Goal: Information Seeking & Learning: Understand process/instructions

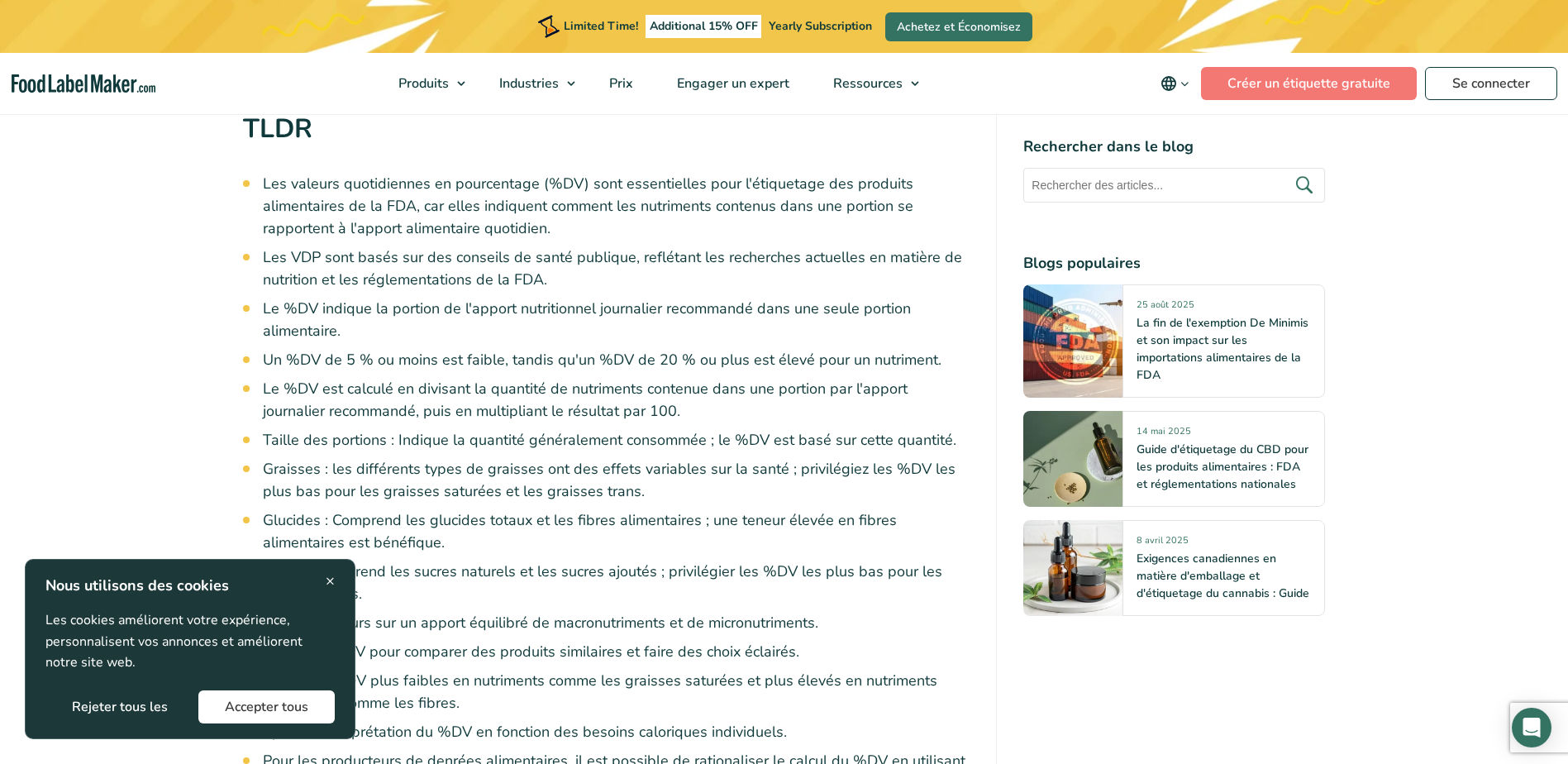
scroll to position [1158, 0]
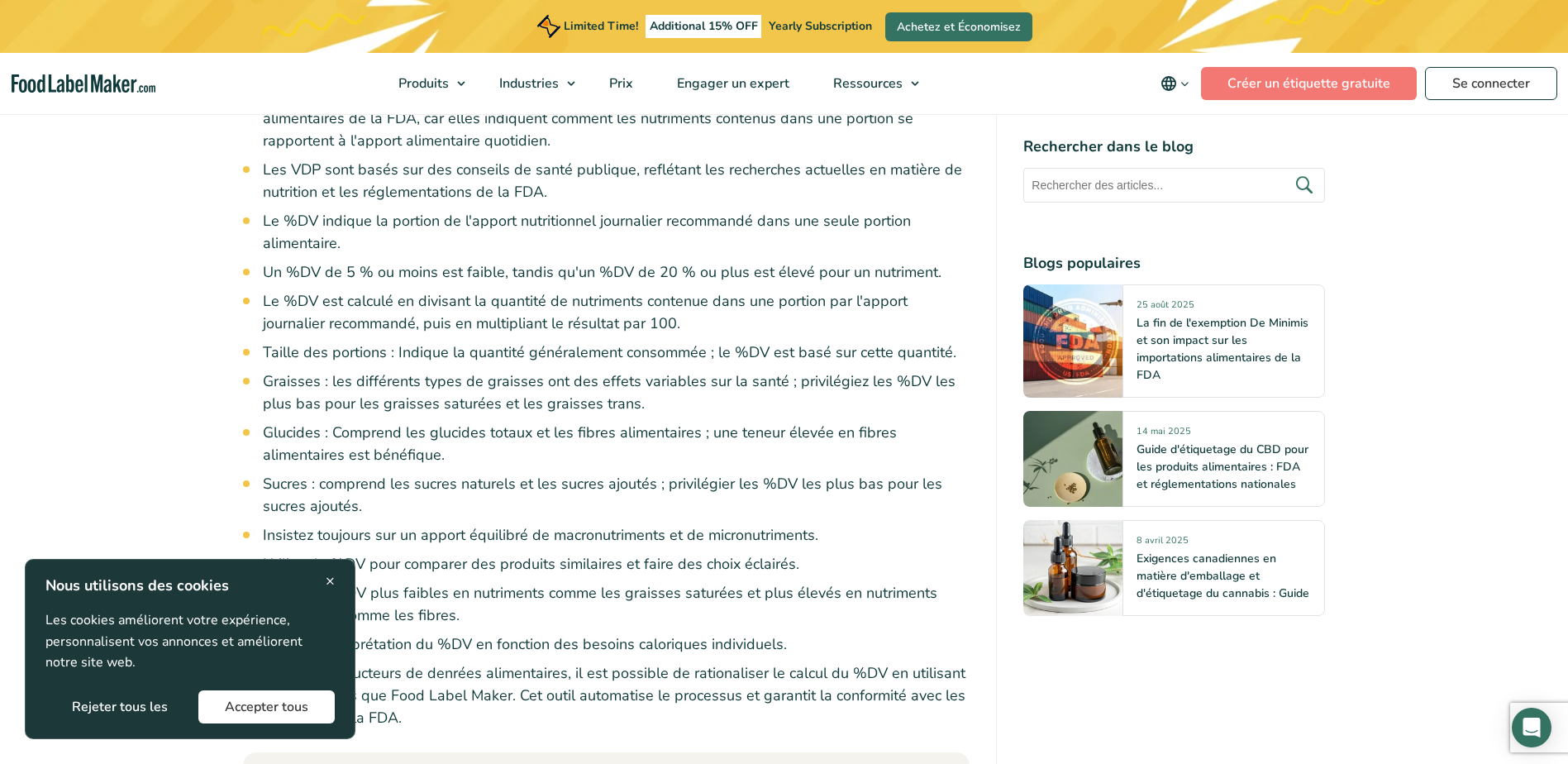
click at [338, 580] on div "× Nous utilisons des cookies Les cookies améliorent votre expérience, personnal…" at bounding box center [190, 649] width 331 height 180
click at [332, 579] on span "×" at bounding box center [330, 581] width 9 height 23
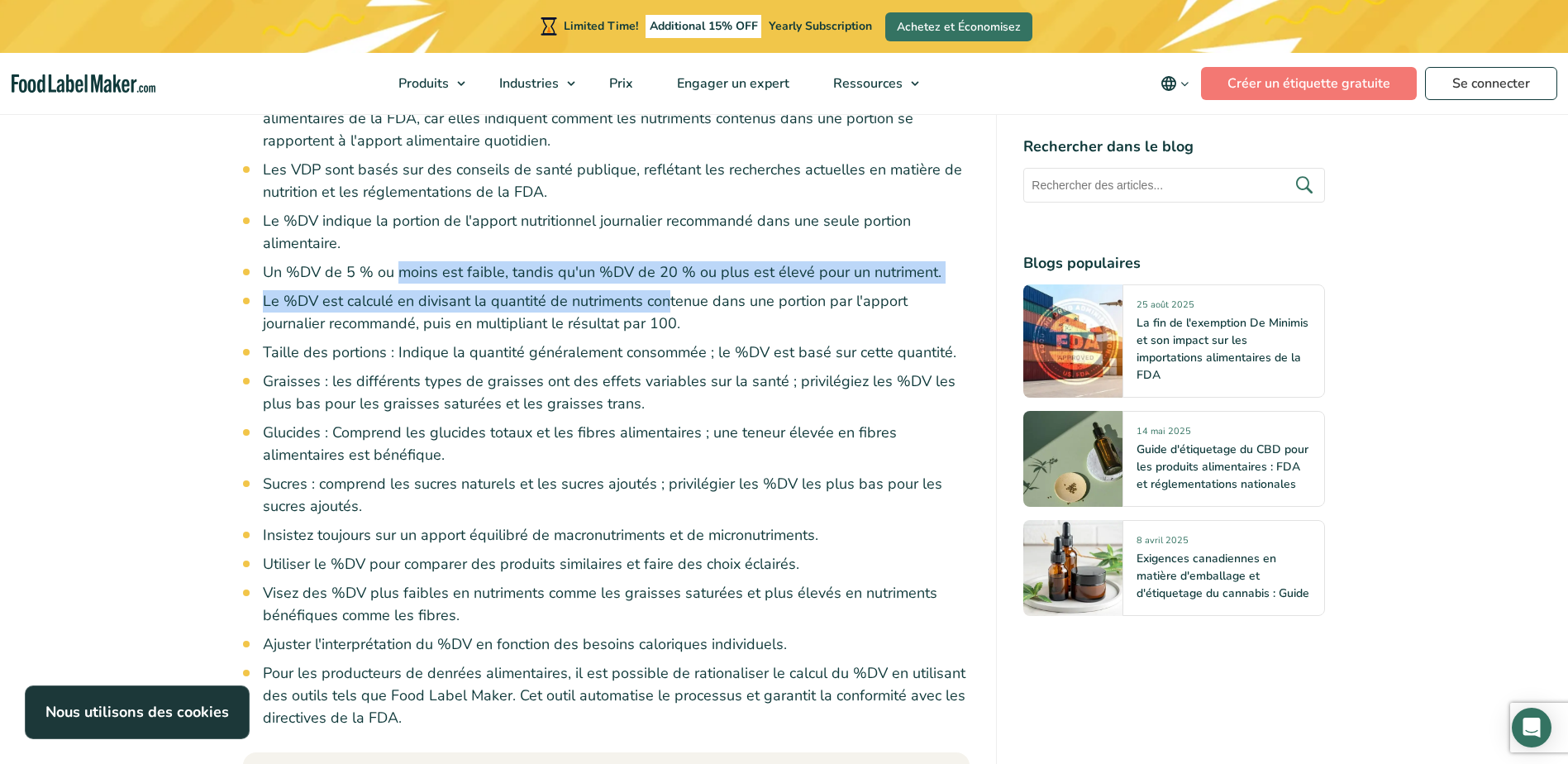
drag, startPoint x: 399, startPoint y: 261, endPoint x: 663, endPoint y: 286, distance: 265.2
click at [663, 286] on ul "Les valeurs quotidiennes en pourcentage (%DV) sont essentielles pour l'étiqueta…" at bounding box center [616, 407] width 708 height 644
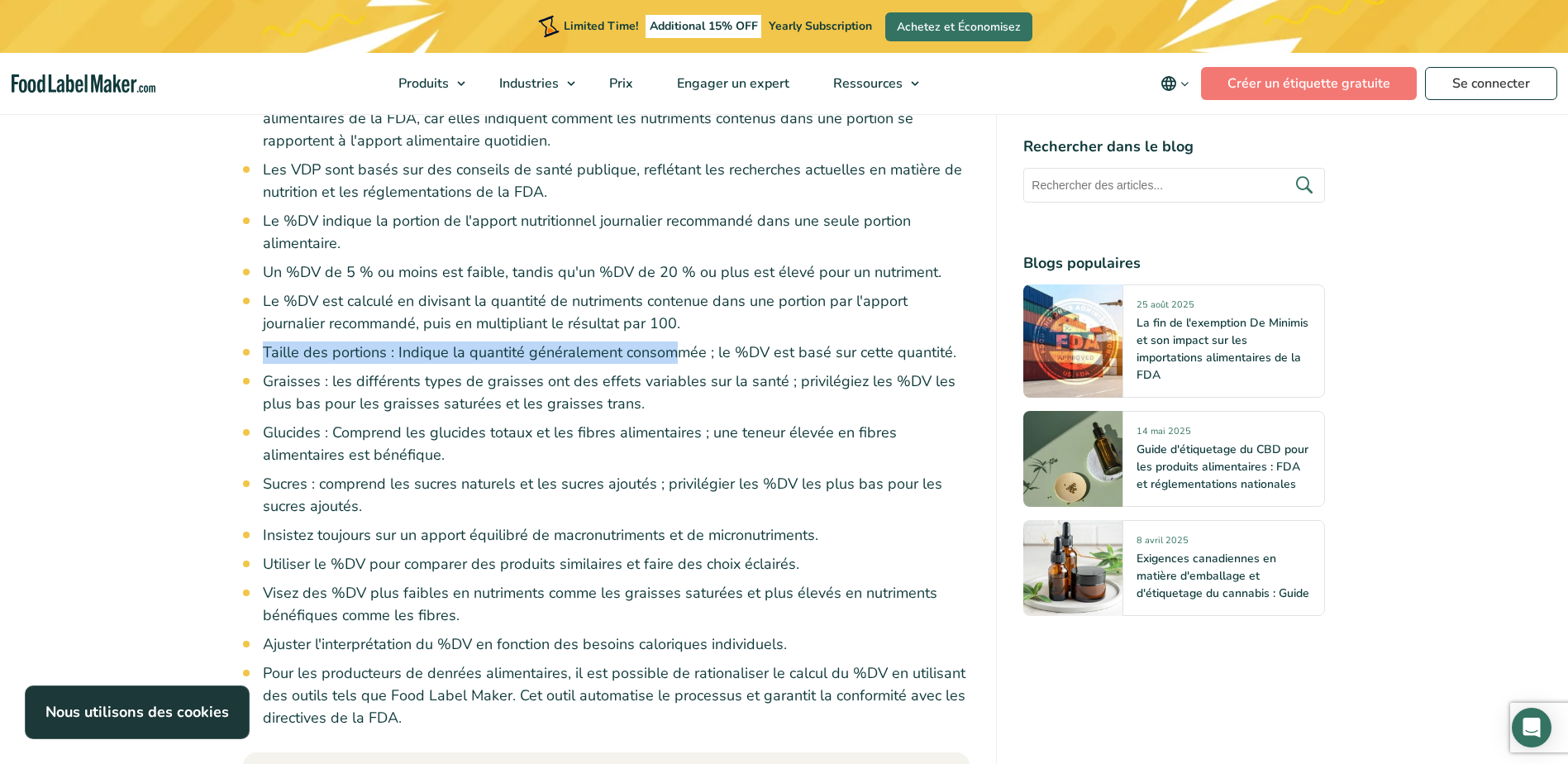
drag, startPoint x: 663, startPoint y: 286, endPoint x: 671, endPoint y: 335, distance: 49.6
click at [671, 335] on ul "Les valeurs quotidiennes en pourcentage (%DV) sont essentielles pour l'étiqueta…" at bounding box center [616, 407] width 708 height 644
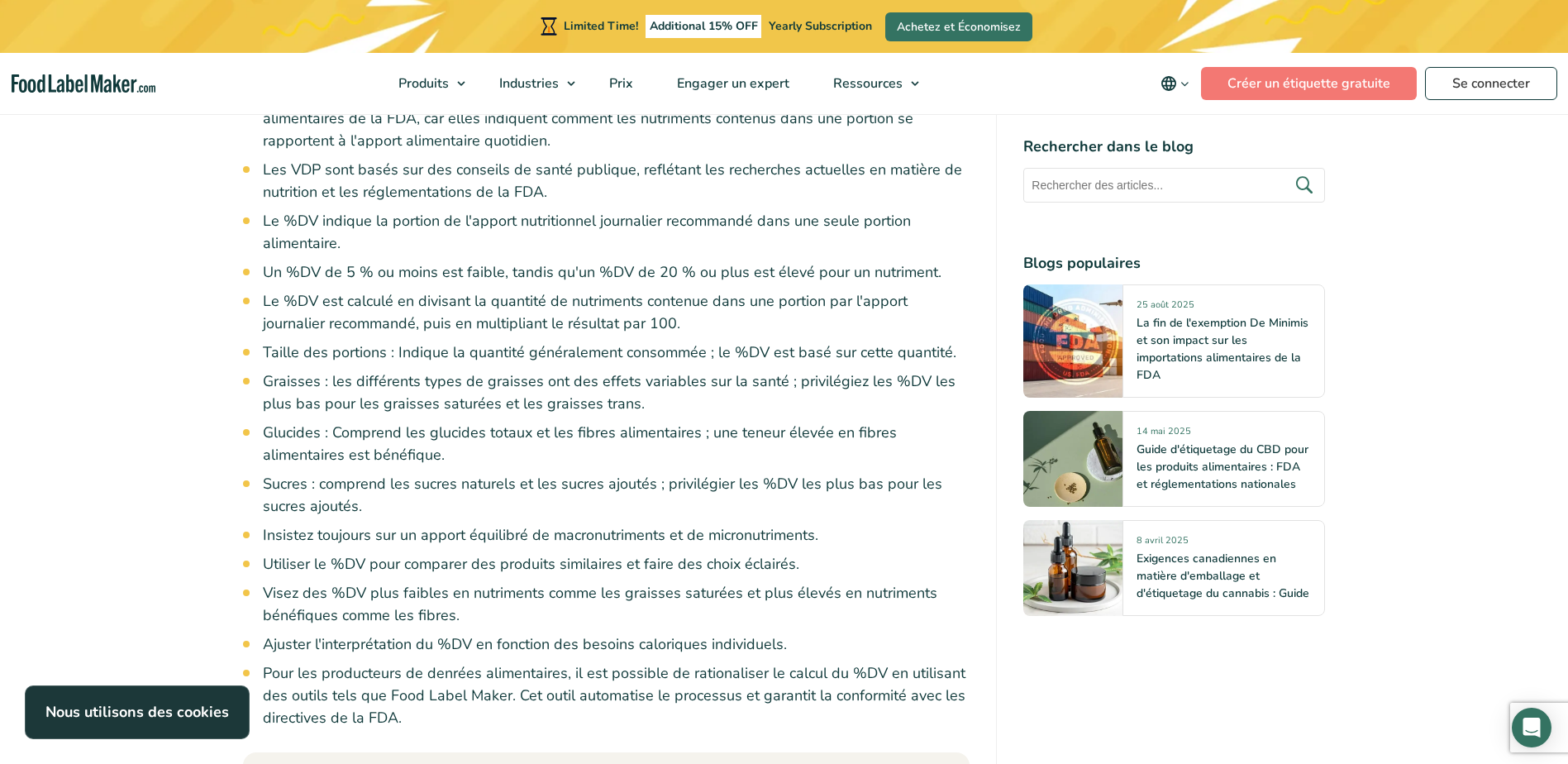
click at [441, 413] on li "Graisses : les différents types de graisses ont des effets variables sur la san…" at bounding box center [616, 392] width 708 height 44
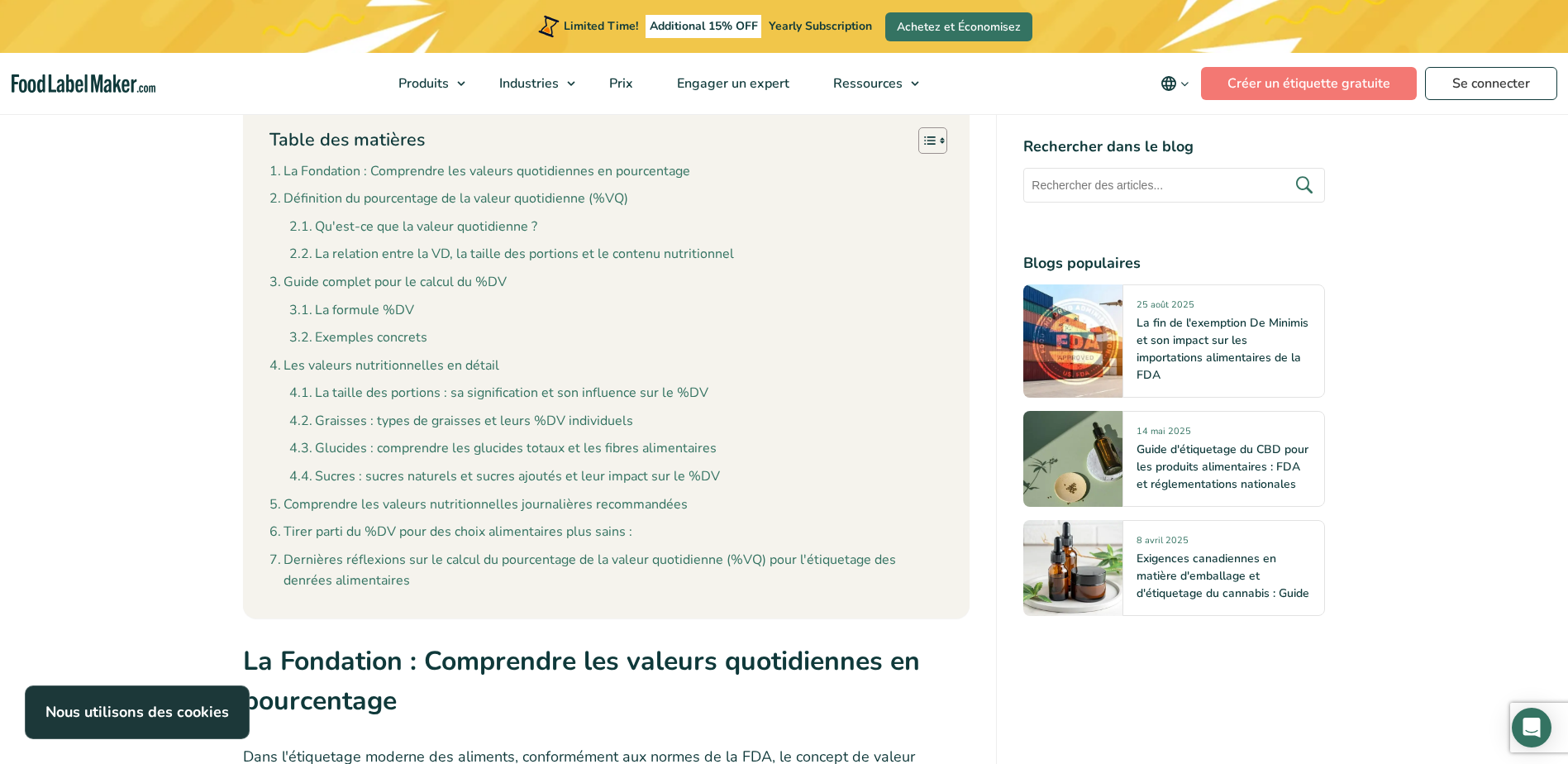
scroll to position [1818, 0]
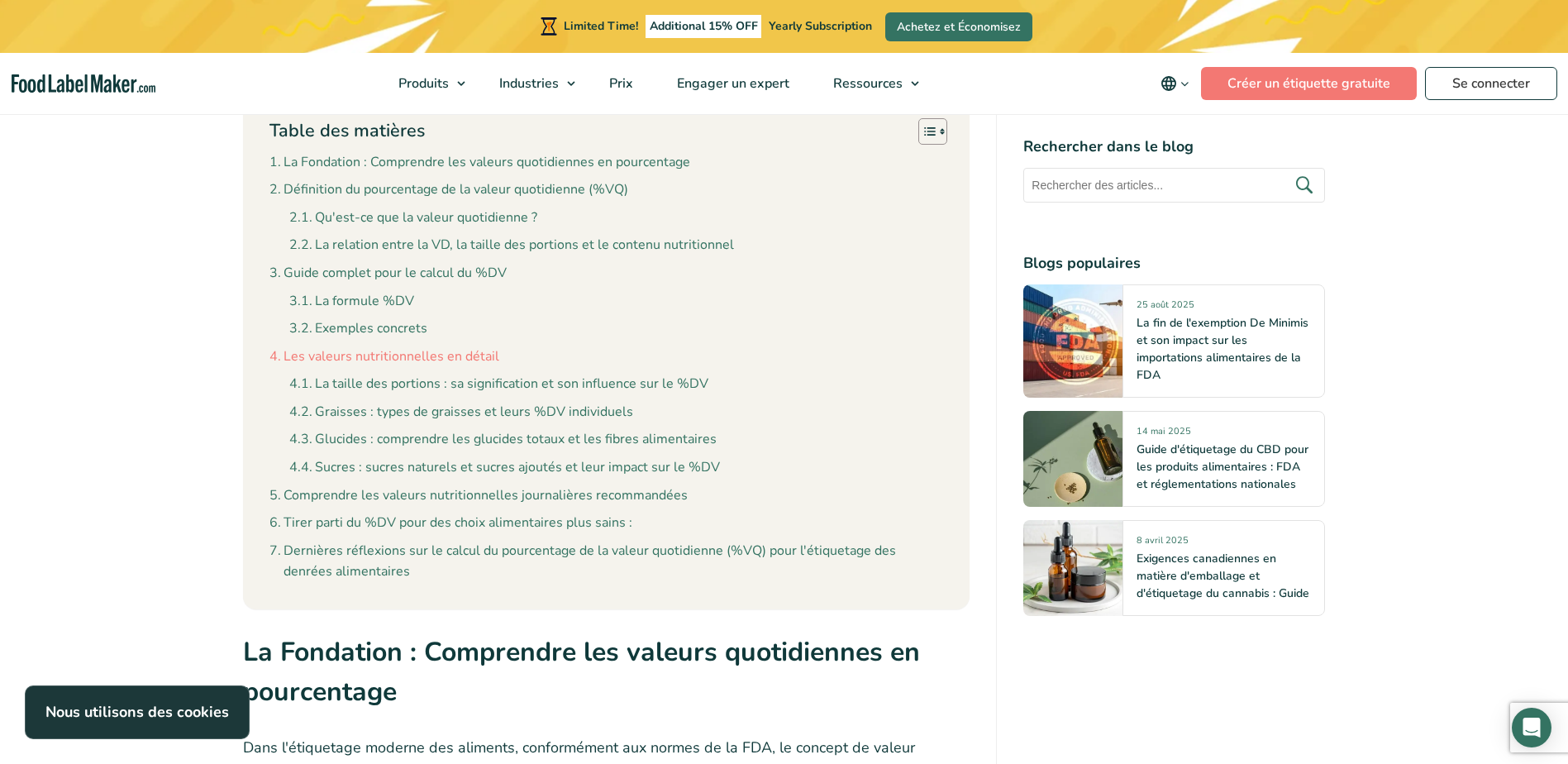
click at [383, 360] on link "Les valeurs nutritionnelles en détail" at bounding box center [384, 357] width 229 height 22
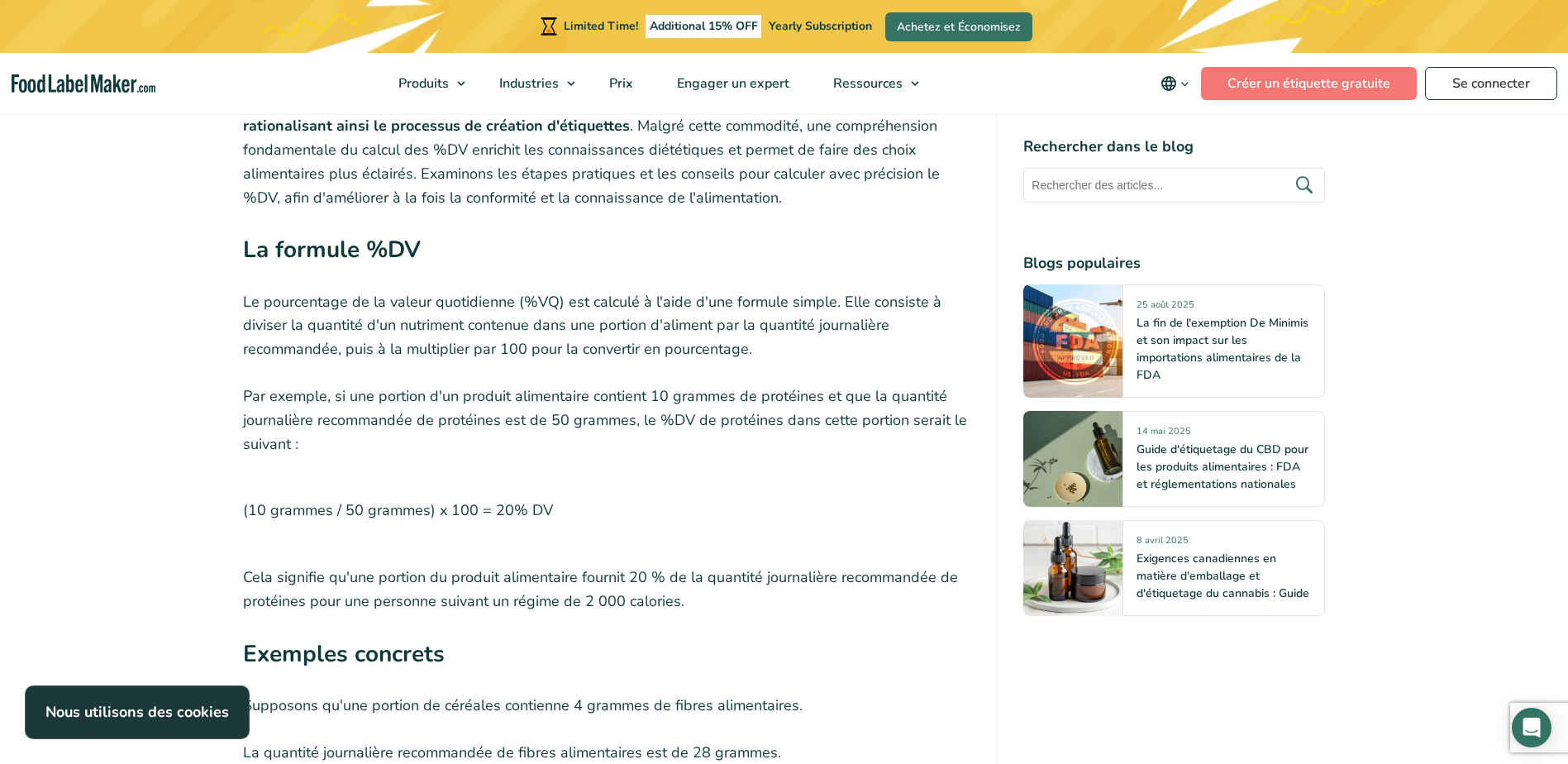
scroll to position [5181, 0]
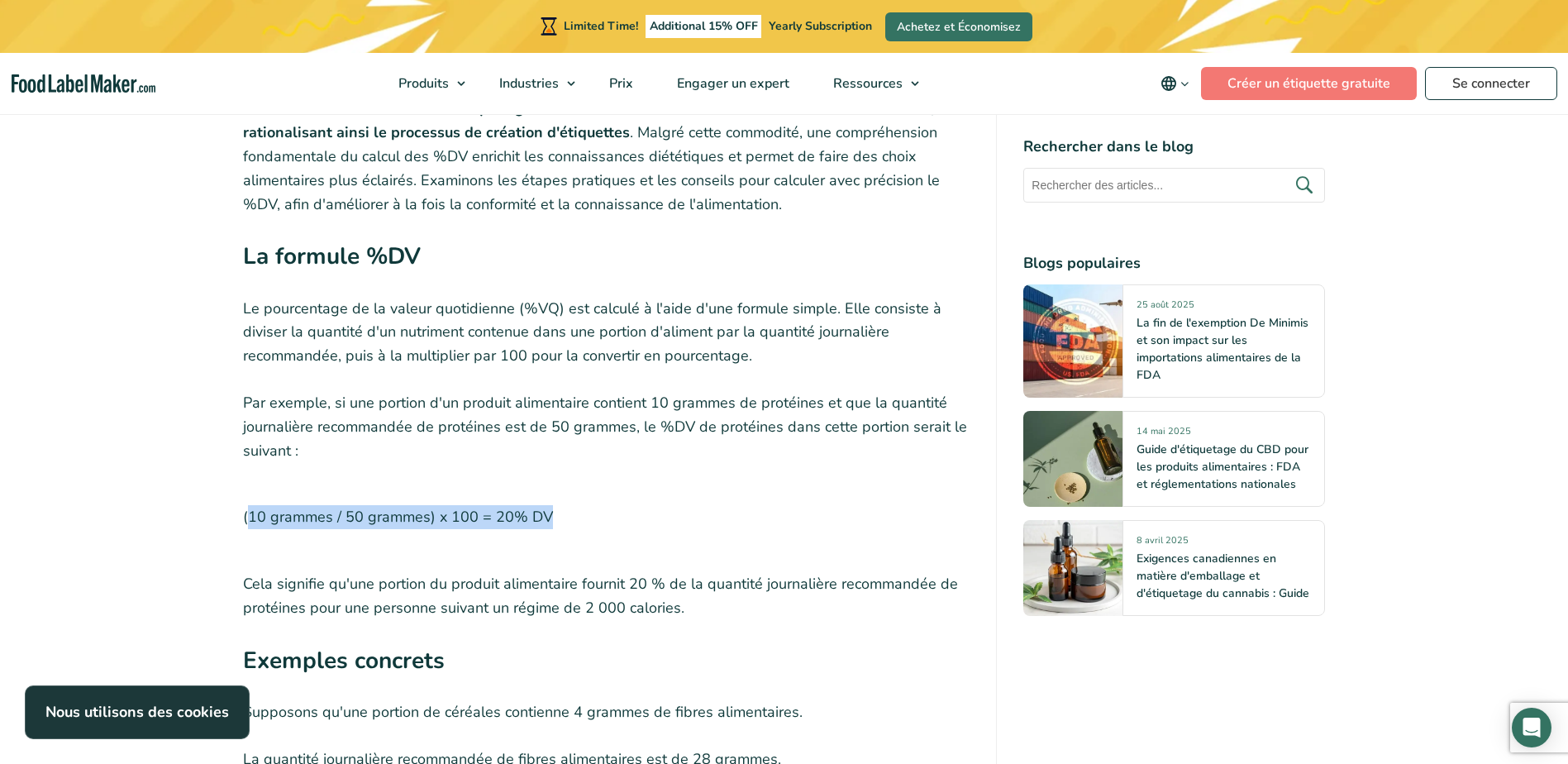
drag, startPoint x: 251, startPoint y: 522, endPoint x: 568, endPoint y: 518, distance: 317.0
click at [566, 518] on p "(10 grammes / 50 grammes) x 100 = 20% DV" at bounding box center [606, 517] width 727 height 64
drag, startPoint x: 568, startPoint y: 518, endPoint x: 620, endPoint y: 542, distance: 57.3
click at [620, 542] on p "(10 grammes / 50 grammes) x 100 = 20% DV" at bounding box center [606, 517] width 727 height 64
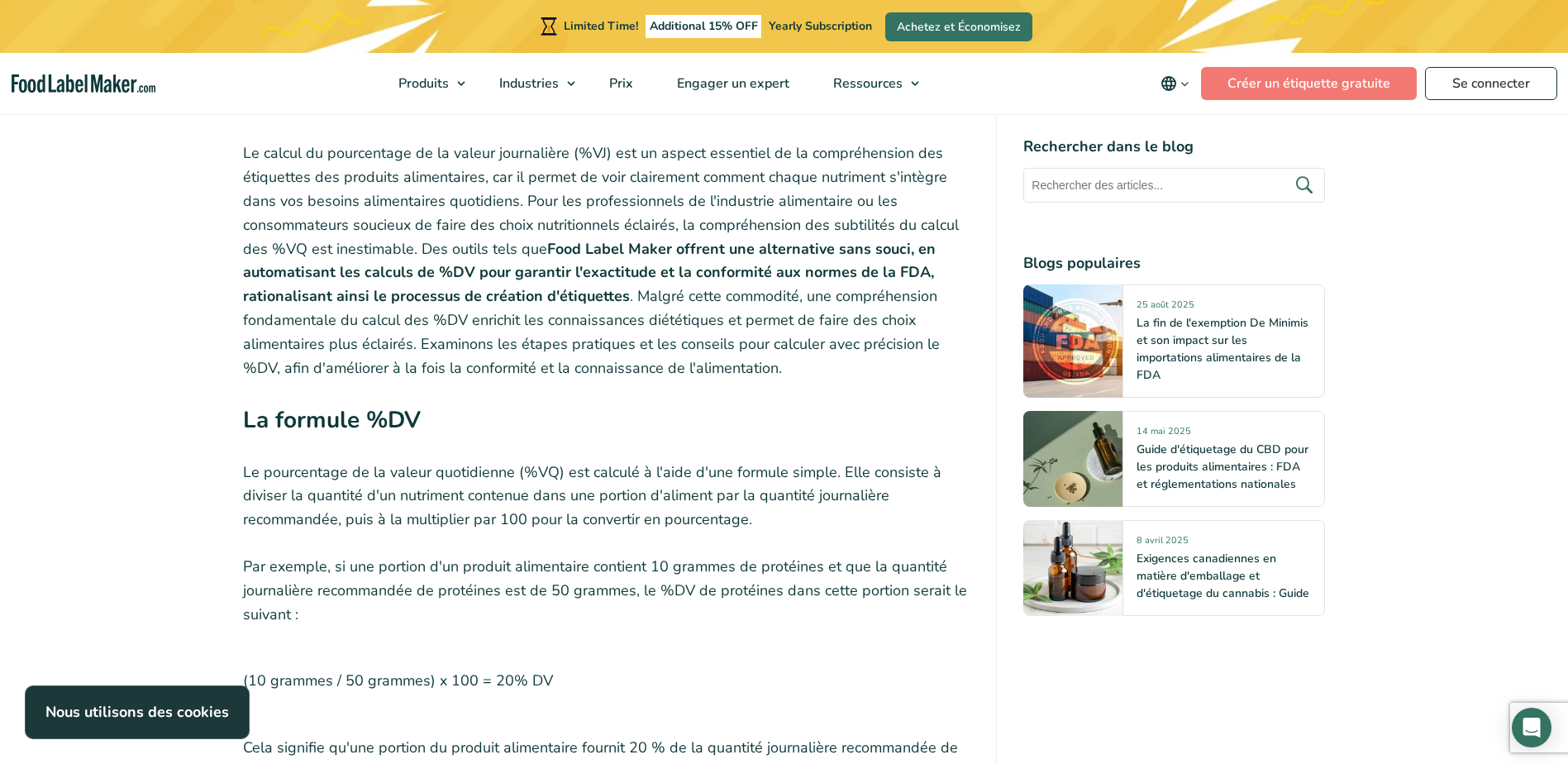
scroll to position [5015, 0]
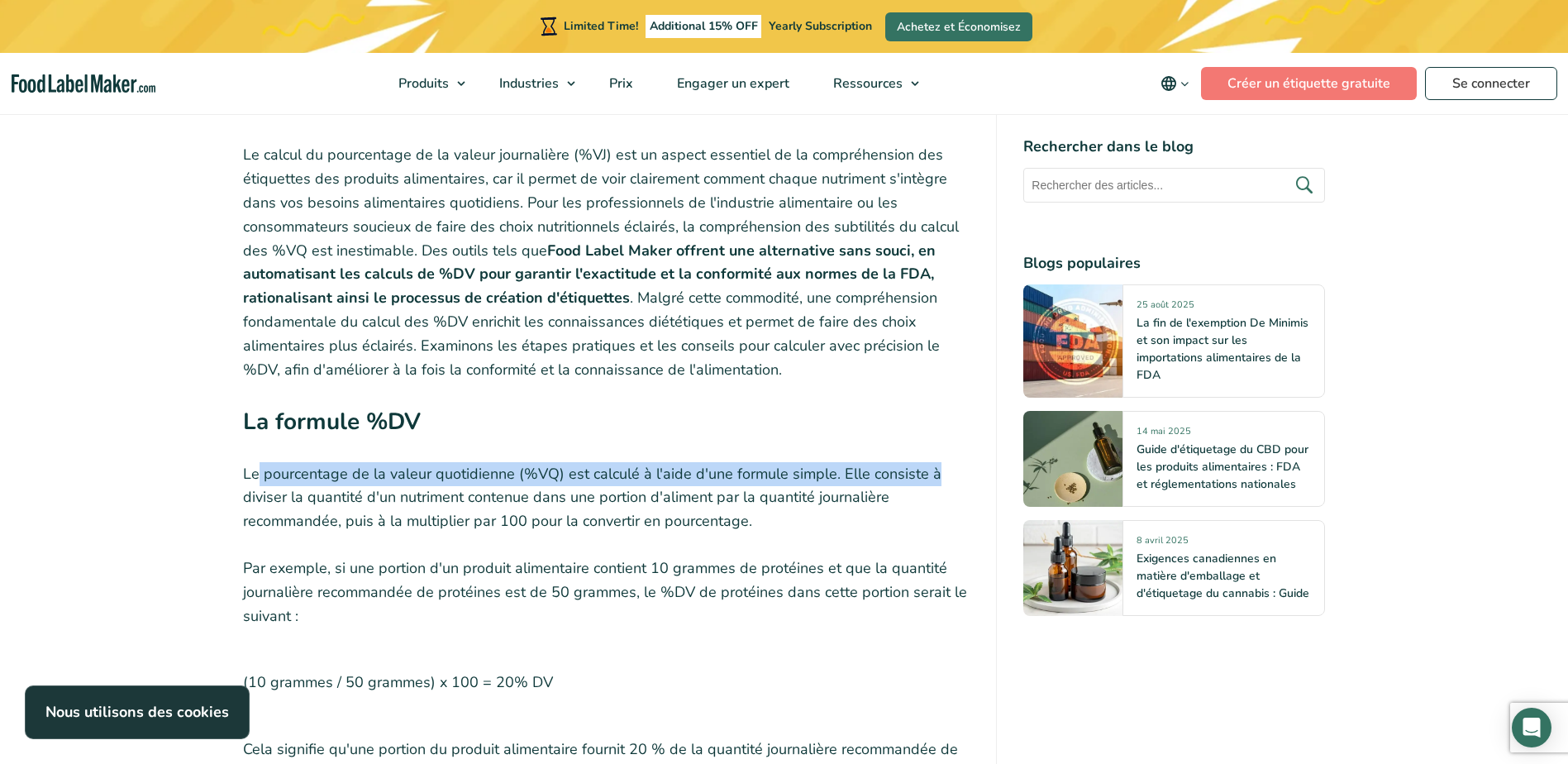
drag, startPoint x: 261, startPoint y: 478, endPoint x: 963, endPoint y: 467, distance: 702.1
click at [963, 467] on p "Le pourcentage de la valeur quotidienne (%VQ) est calculé à l'aide d'une formul…" at bounding box center [606, 497] width 727 height 71
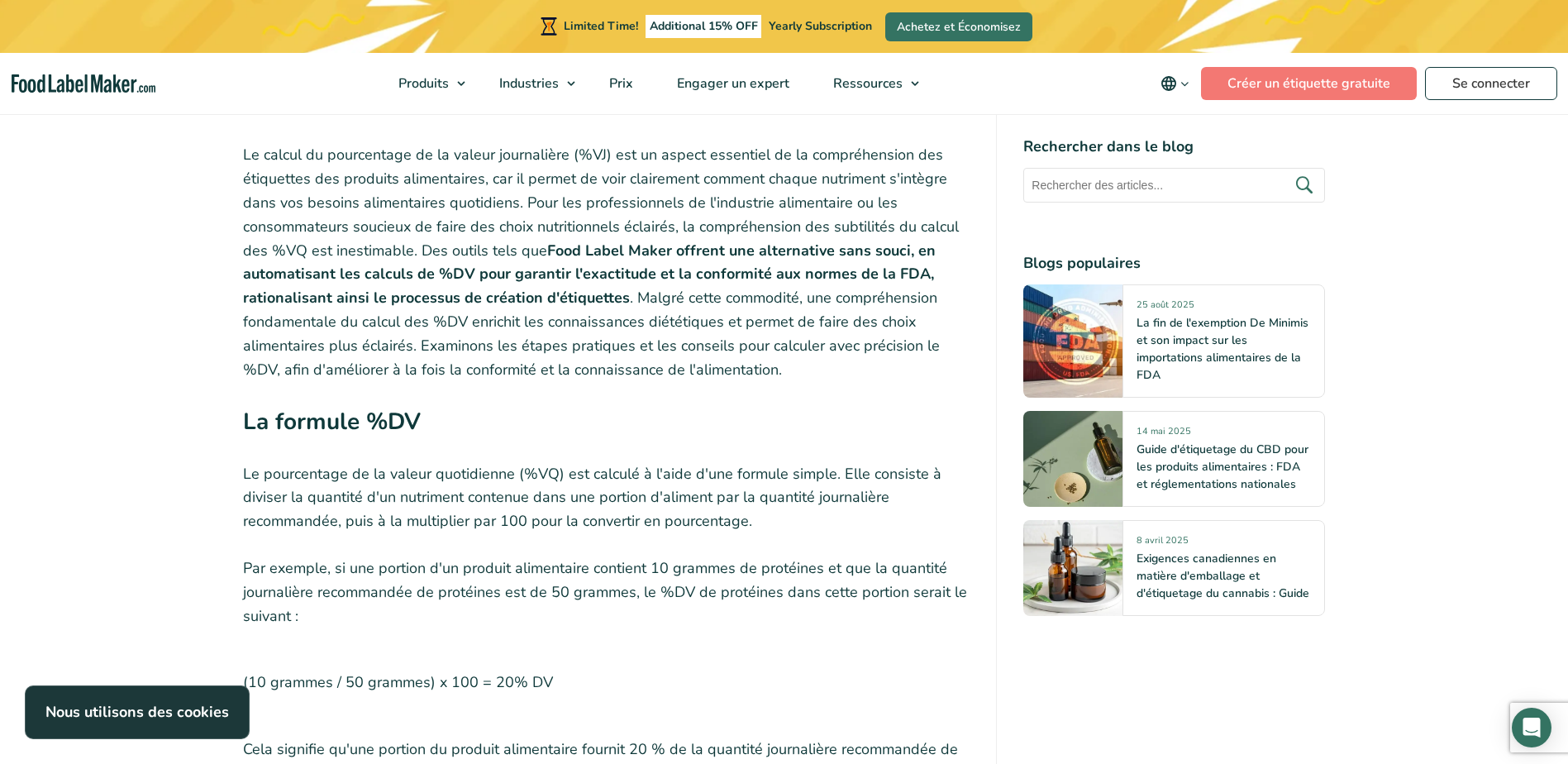
drag, startPoint x: 963, startPoint y: 467, endPoint x: 930, endPoint y: 504, distance: 49.6
click at [930, 504] on p "Le pourcentage de la valeur quotidienne (%VQ) est calculé à l'aide d'une formul…" at bounding box center [606, 497] width 727 height 71
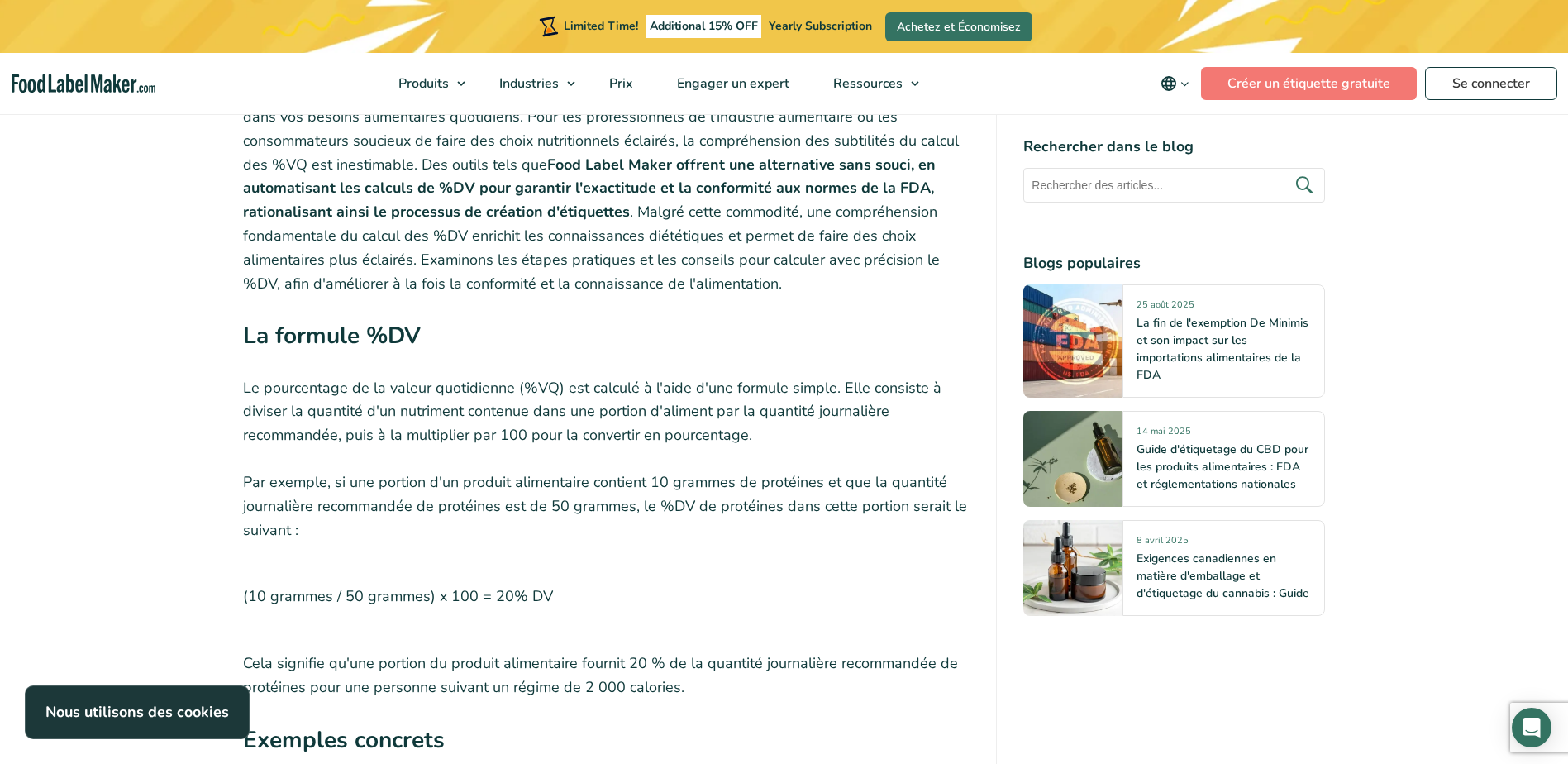
scroll to position [5098, 0]
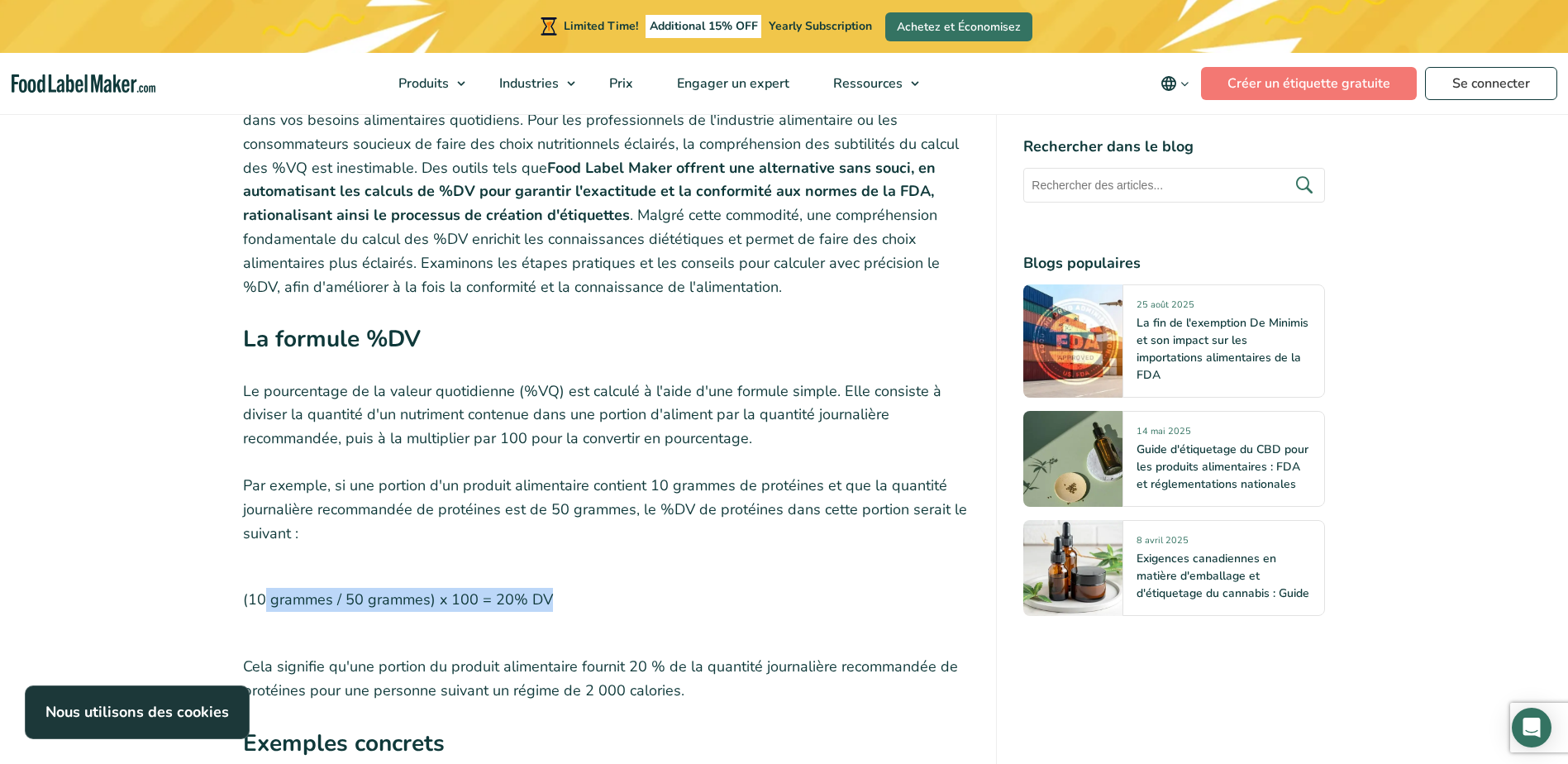
drag, startPoint x: 261, startPoint y: 601, endPoint x: 550, endPoint y: 602, distance: 289.0
click at [550, 602] on p "(10 grammes / 50 grammes) x 100 = 20% DV" at bounding box center [606, 600] width 727 height 64
drag, startPoint x: 550, startPoint y: 602, endPoint x: 386, endPoint y: 528, distance: 179.9
click at [386, 528] on p "Par exemple, si une portion d'un produit alimentaire contient 10 grammes de pro…" at bounding box center [606, 509] width 727 height 71
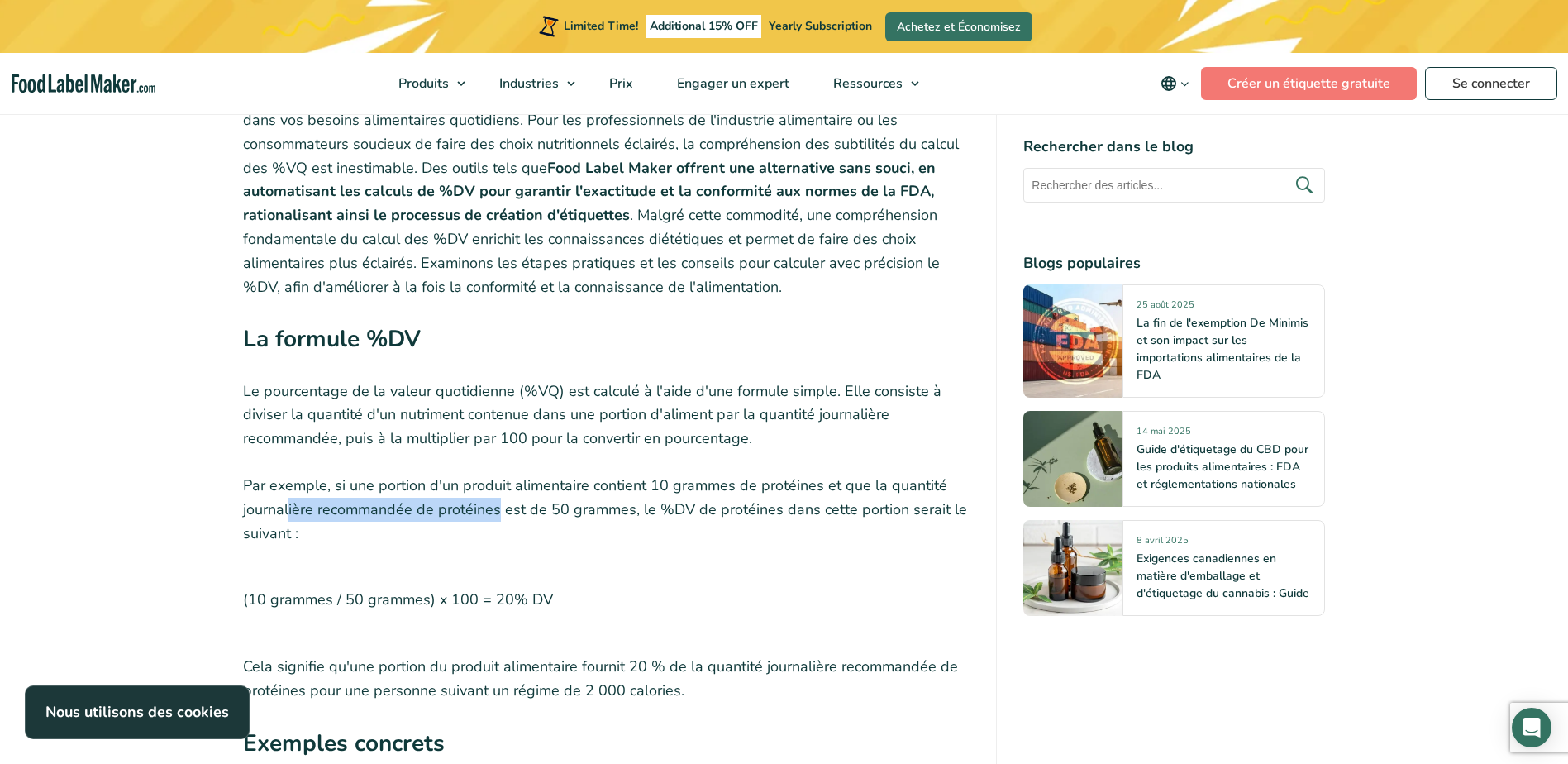
drag, startPoint x: 287, startPoint y: 510, endPoint x: 500, endPoint y: 513, distance: 213.0
click at [499, 513] on p "Par exemple, si une portion d'un produit alimentaire contient 10 grammes de pro…" at bounding box center [606, 509] width 727 height 71
drag, startPoint x: 500, startPoint y: 513, endPoint x: 570, endPoint y: 556, distance: 82.2
click at [570, 556] on div "Lorsque vous parcourez les allées de votre épicerie préférée, vous ne vous cont…" at bounding box center [606, 206] width 727 height 9241
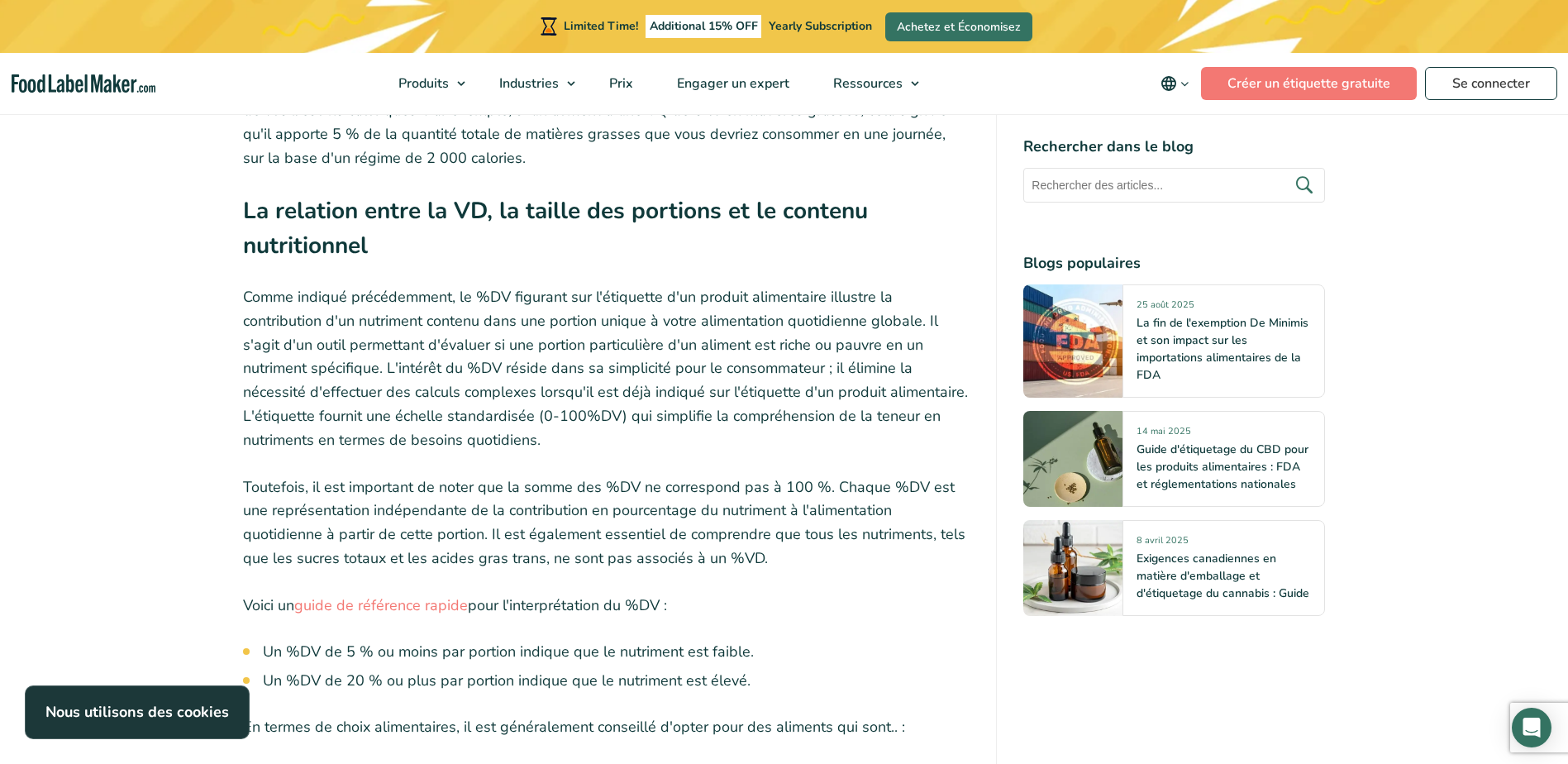
scroll to position [7024, 0]
